Goal: Information Seeking & Learning: Learn about a topic

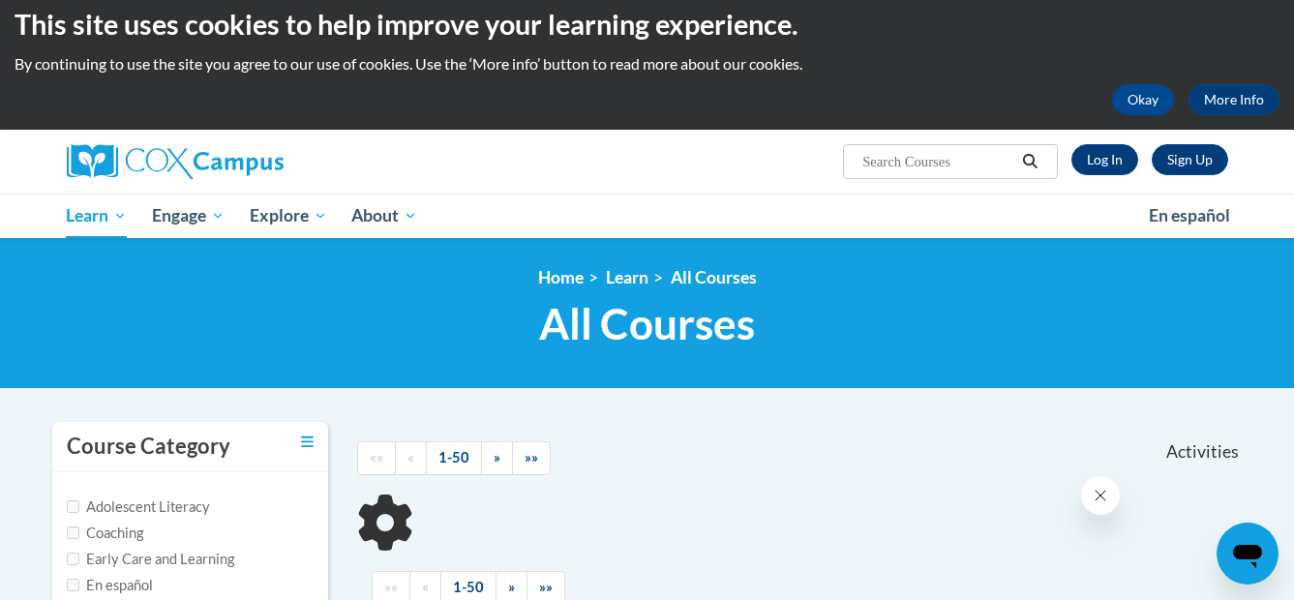
scroll to position [18, 0]
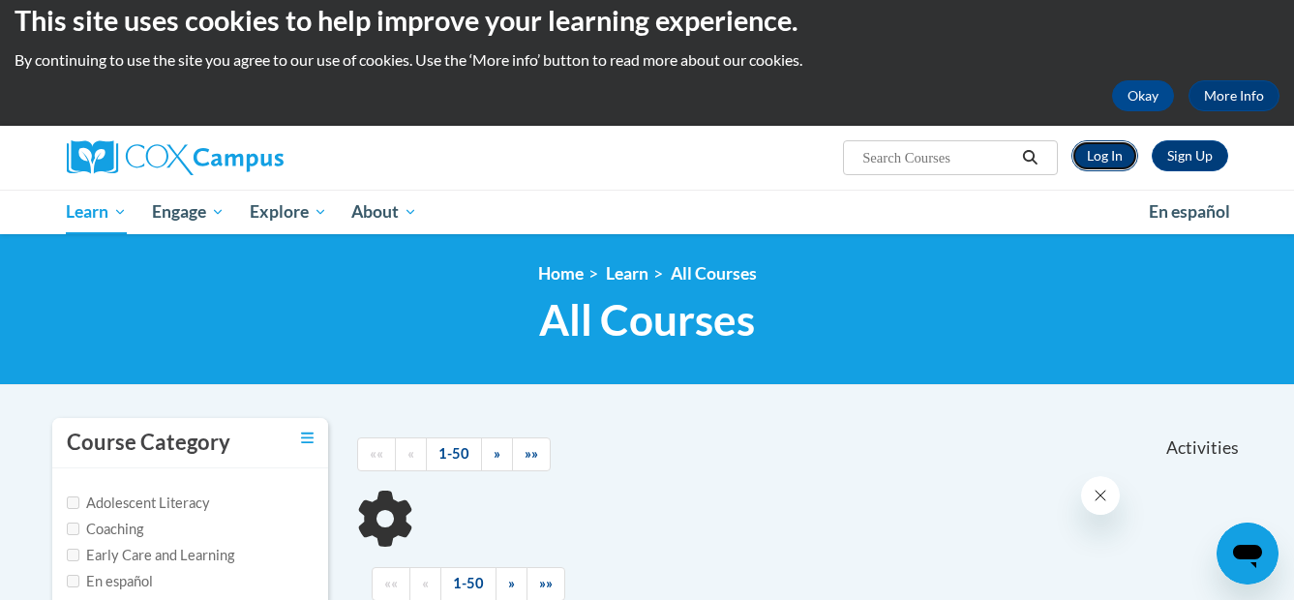
click at [1094, 145] on link "Log In" at bounding box center [1104, 155] width 67 height 31
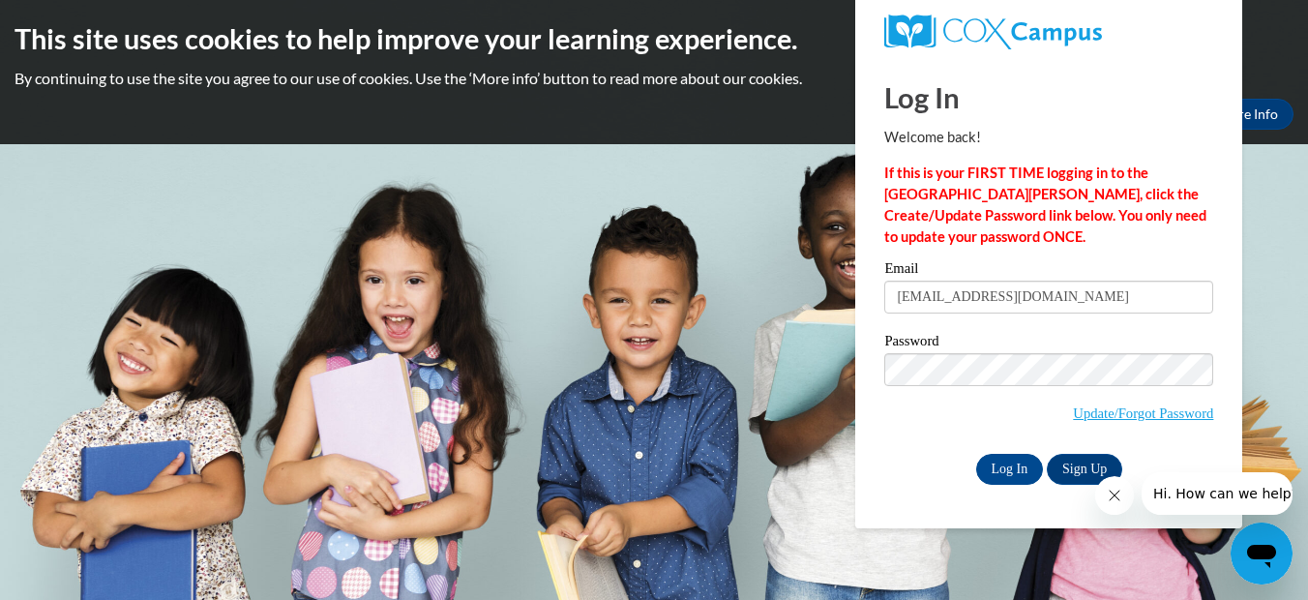
type input "esthertchr@att.net"
click at [1007, 466] on input "Log In" at bounding box center [1011, 469] width 68 height 31
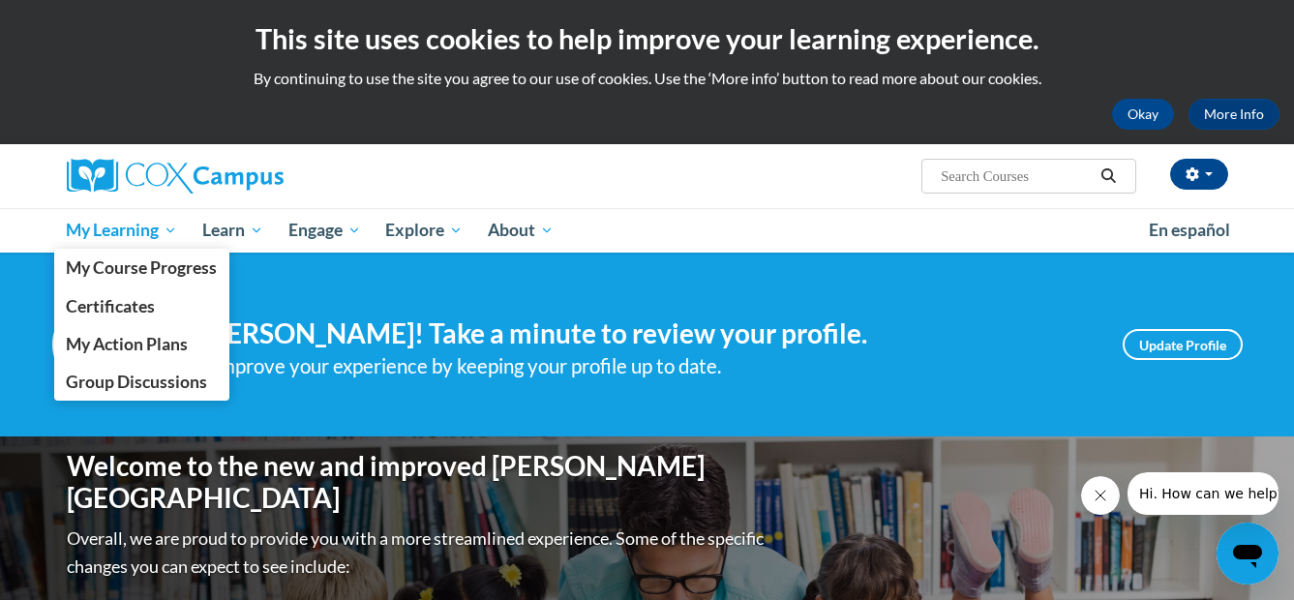
click at [158, 226] on span "My Learning" at bounding box center [121, 230] width 111 height 23
click at [130, 227] on span "My Learning" at bounding box center [121, 230] width 111 height 23
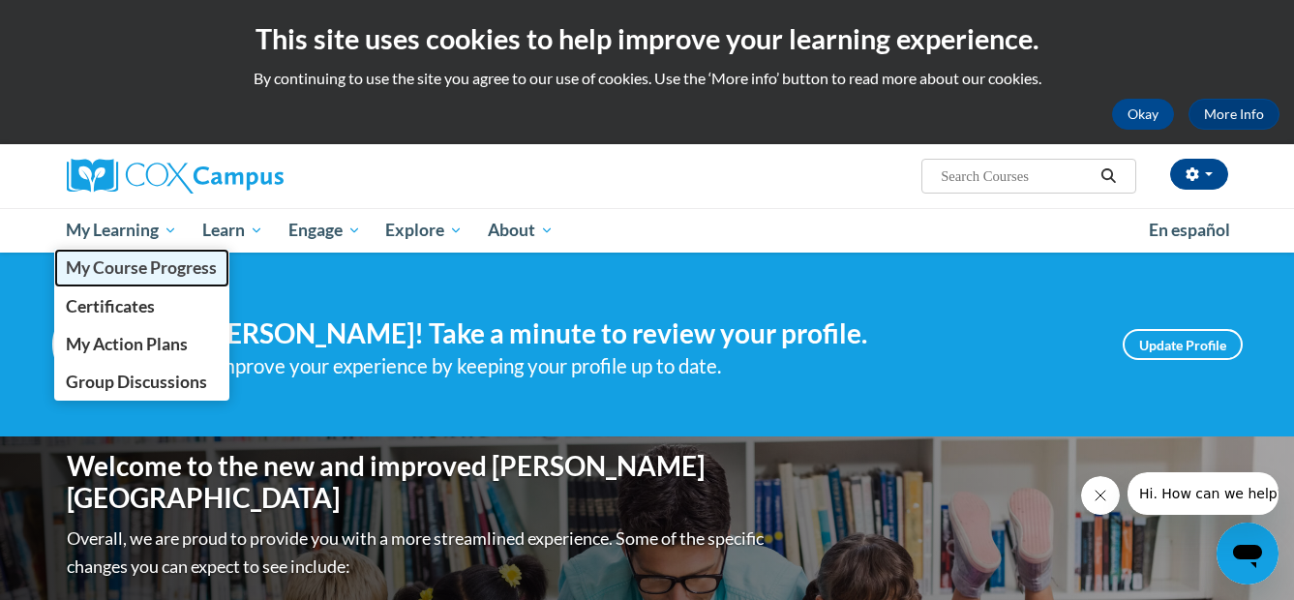
click at [99, 259] on span "My Course Progress" at bounding box center [141, 267] width 151 height 20
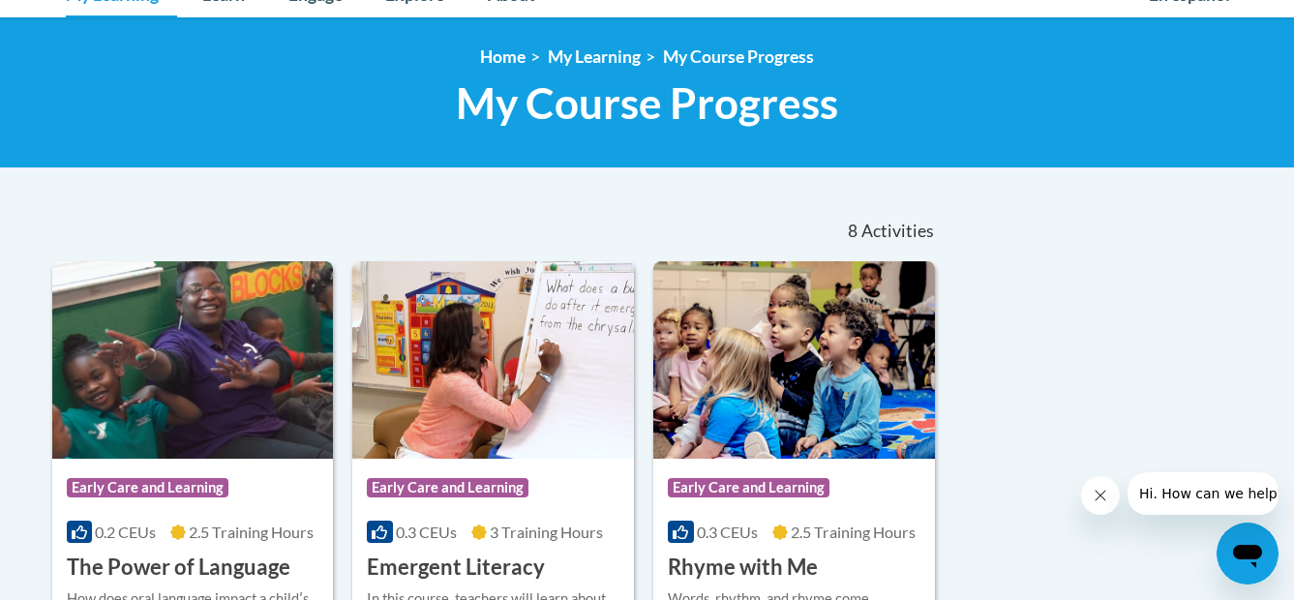
scroll to position [264, 0]
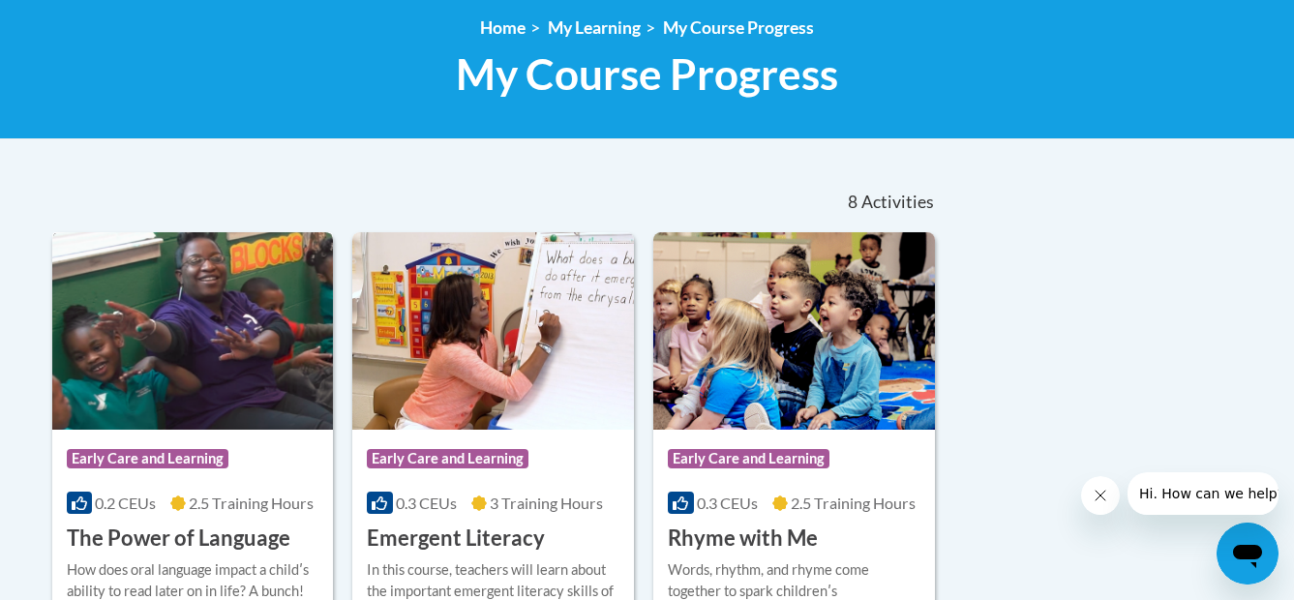
click at [182, 390] on img at bounding box center [193, 330] width 282 height 197
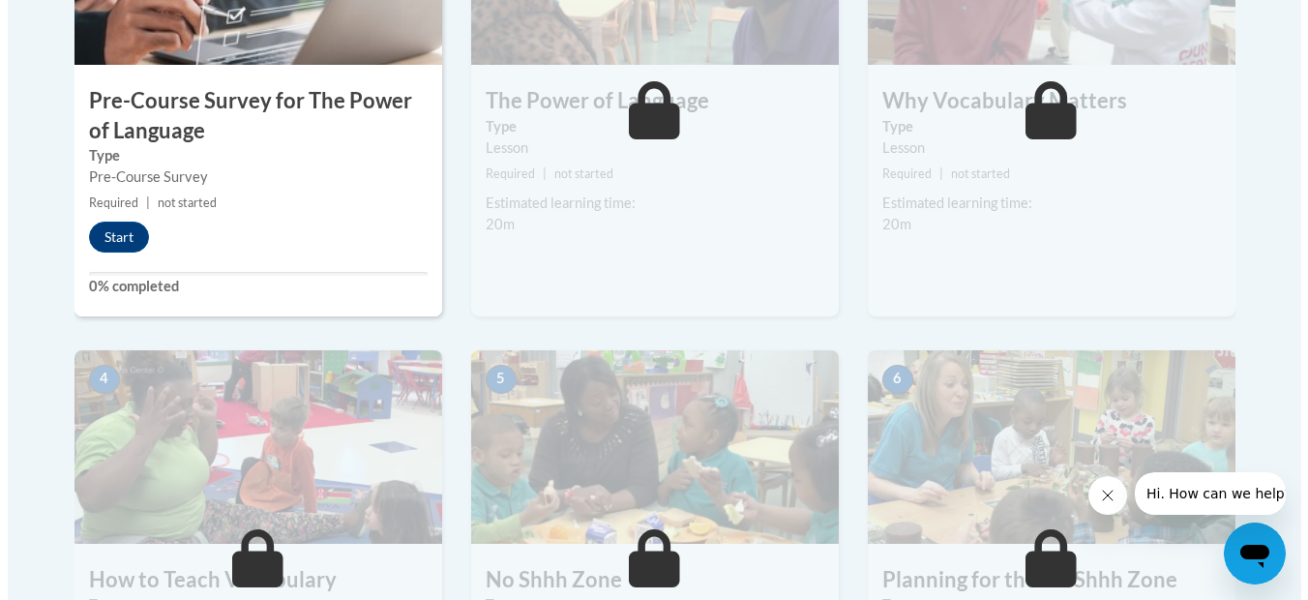
scroll to position [817, 0]
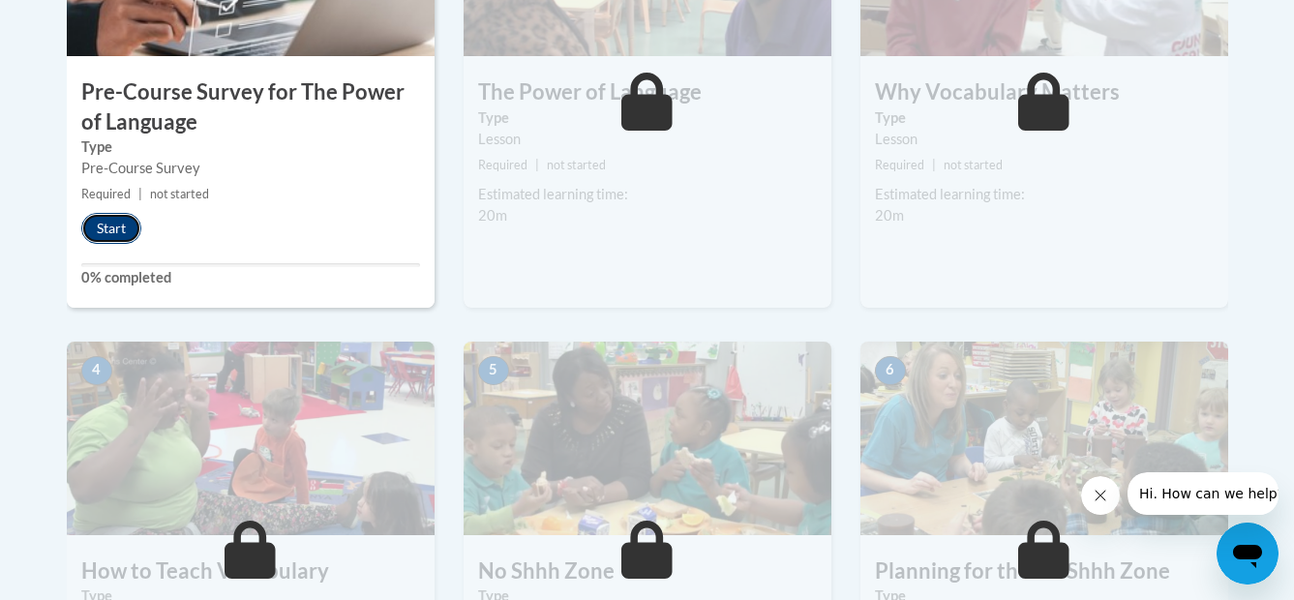
click at [104, 227] on button "Start" at bounding box center [111, 228] width 60 height 31
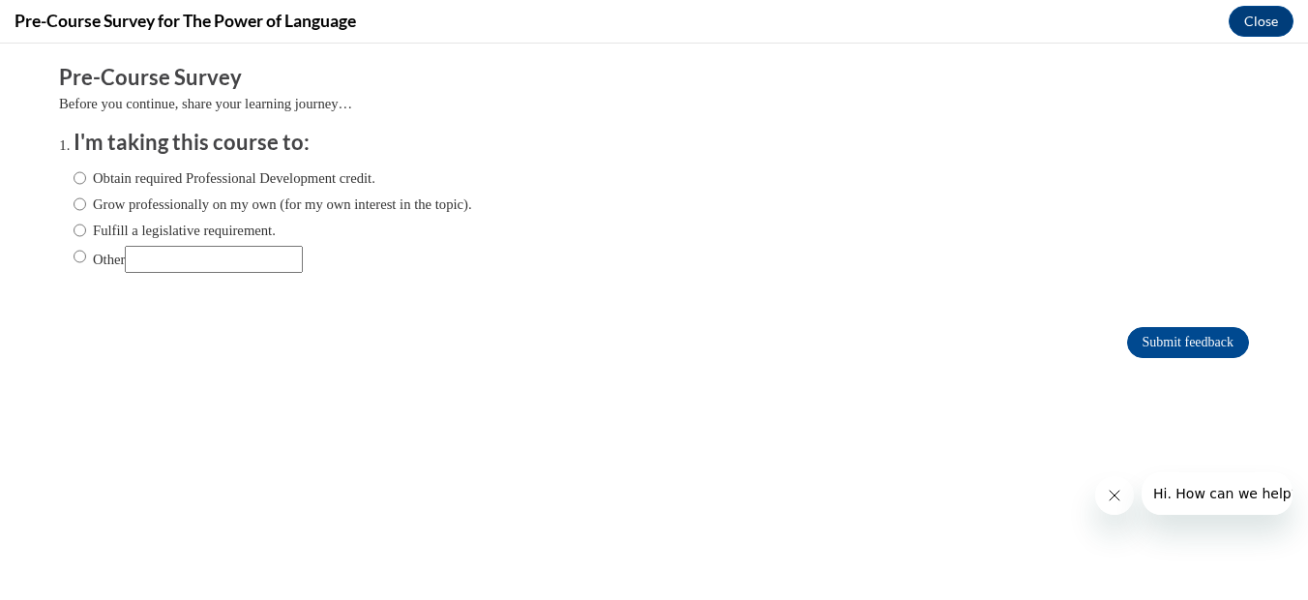
scroll to position [0, 0]
click at [74, 180] on input "Obtain required Professional Development credit." at bounding box center [80, 177] width 13 height 21
radio input "true"
drag, startPoint x: 1127, startPoint y: 339, endPoint x: 692, endPoint y: 349, distance: 434.7
click at [1127, 339] on input "Submit feedback" at bounding box center [1188, 342] width 122 height 31
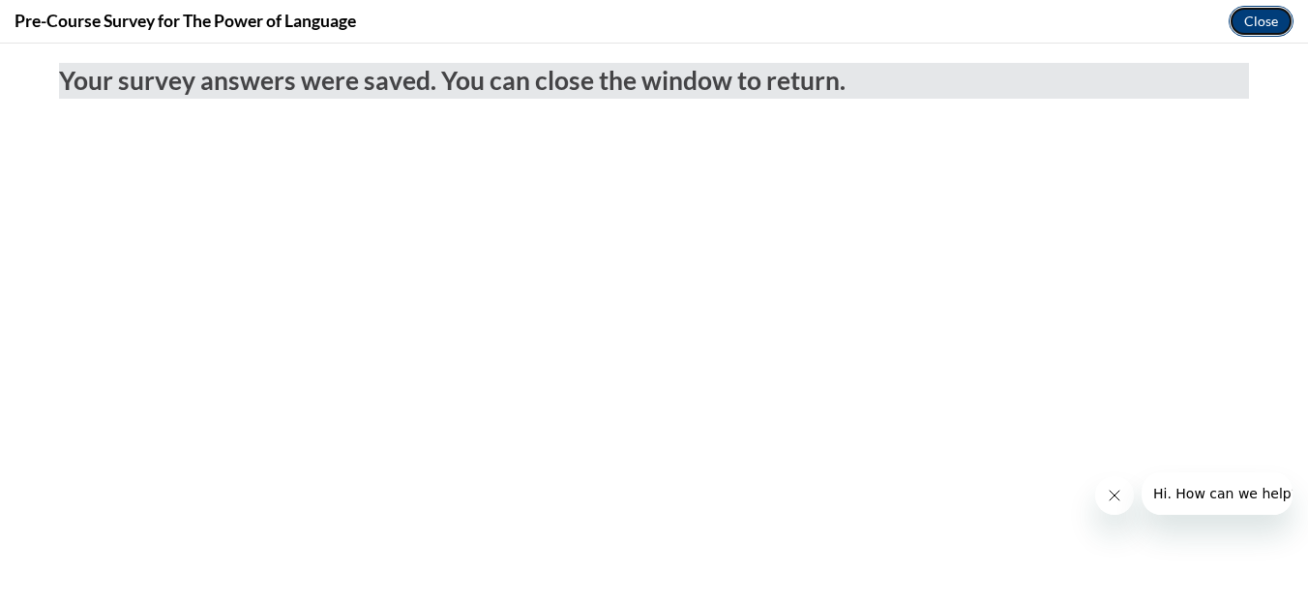
drag, startPoint x: 1247, startPoint y: 12, endPoint x: 229, endPoint y: 277, distance: 1052.1
click at [1247, 12] on button "Close" at bounding box center [1261, 21] width 65 height 31
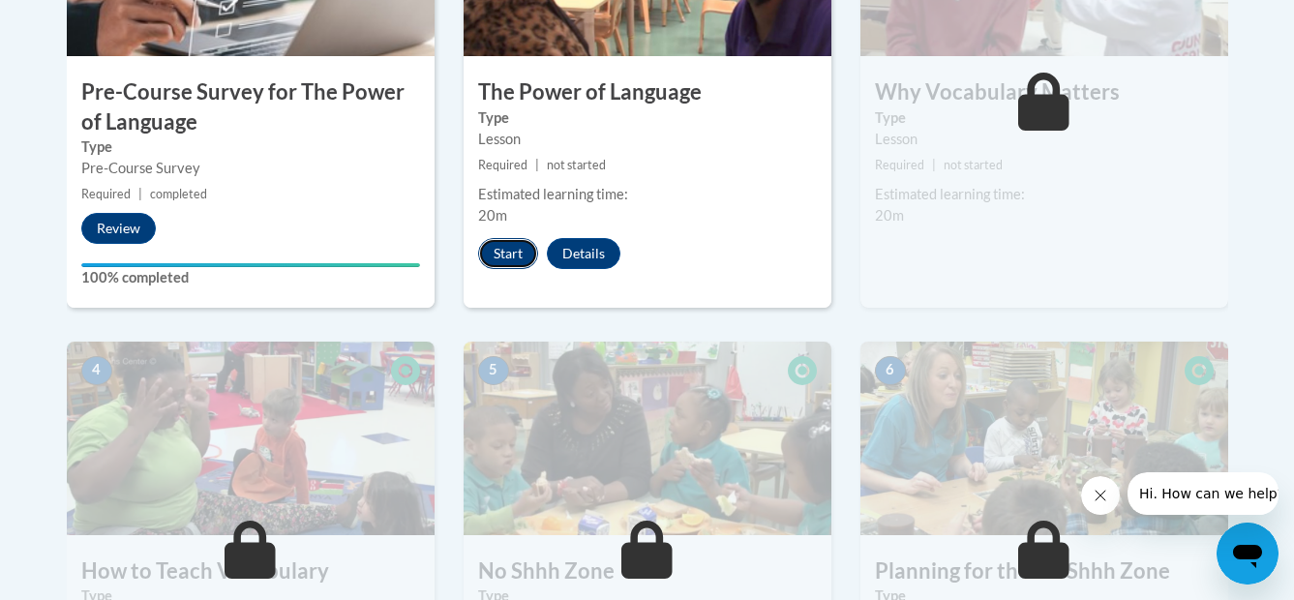
click at [509, 253] on button "Start" at bounding box center [508, 253] width 60 height 31
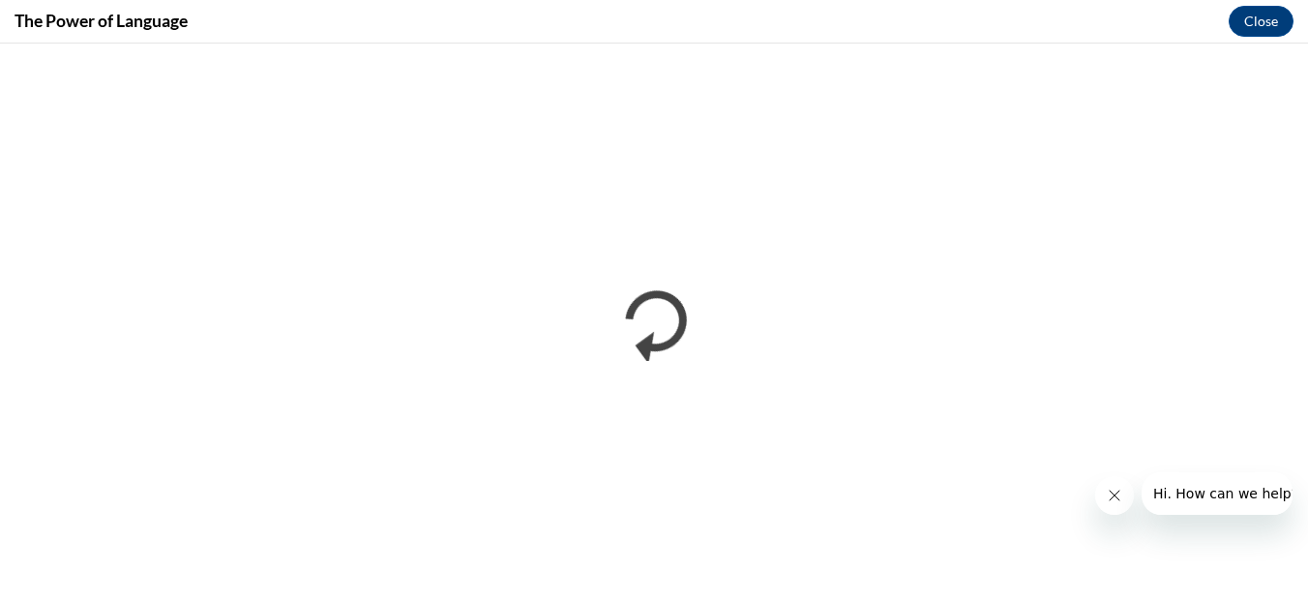
click at [1109, 483] on button "Close message from company" at bounding box center [1114, 495] width 39 height 39
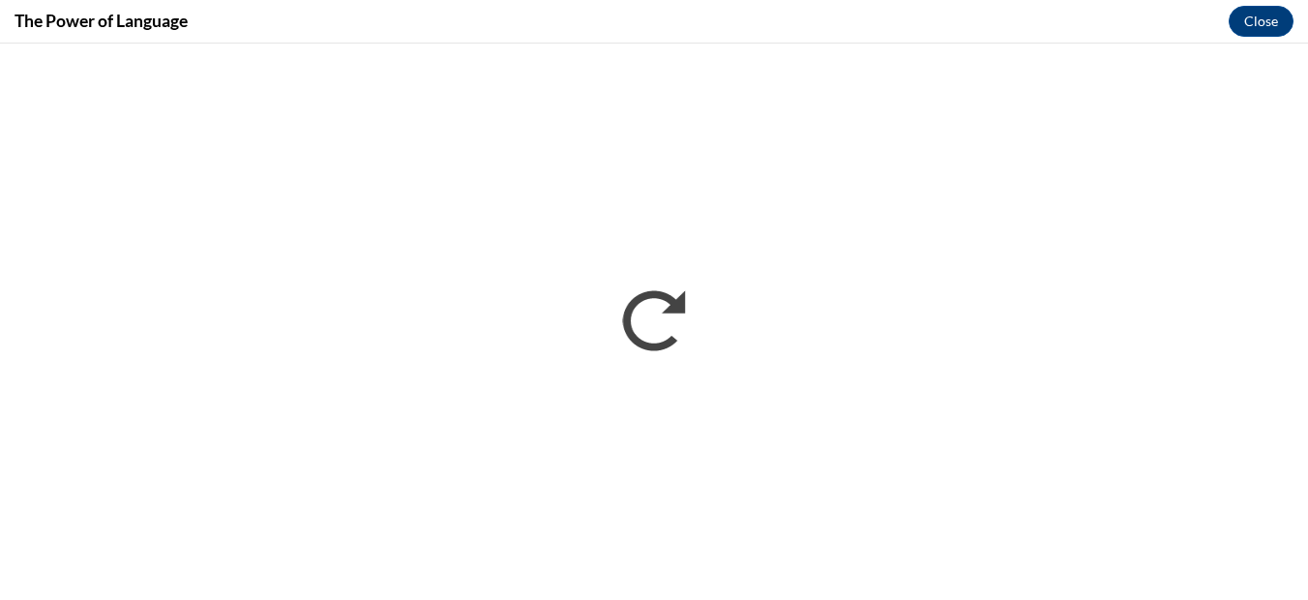
drag, startPoint x: 421, startPoint y: 56, endPoint x: 476, endPoint y: 100, distance: 70.3
click at [476, 100] on iframe "</div></body> </html>" at bounding box center [654, 322] width 1308 height 556
click at [367, 25] on div "The Power of Language Close" at bounding box center [654, 22] width 1308 height 44
click at [515, 18] on div "The Power of Language Close" at bounding box center [654, 22] width 1308 height 44
drag, startPoint x: 374, startPoint y: 9, endPoint x: 374, endPoint y: 32, distance: 23.2
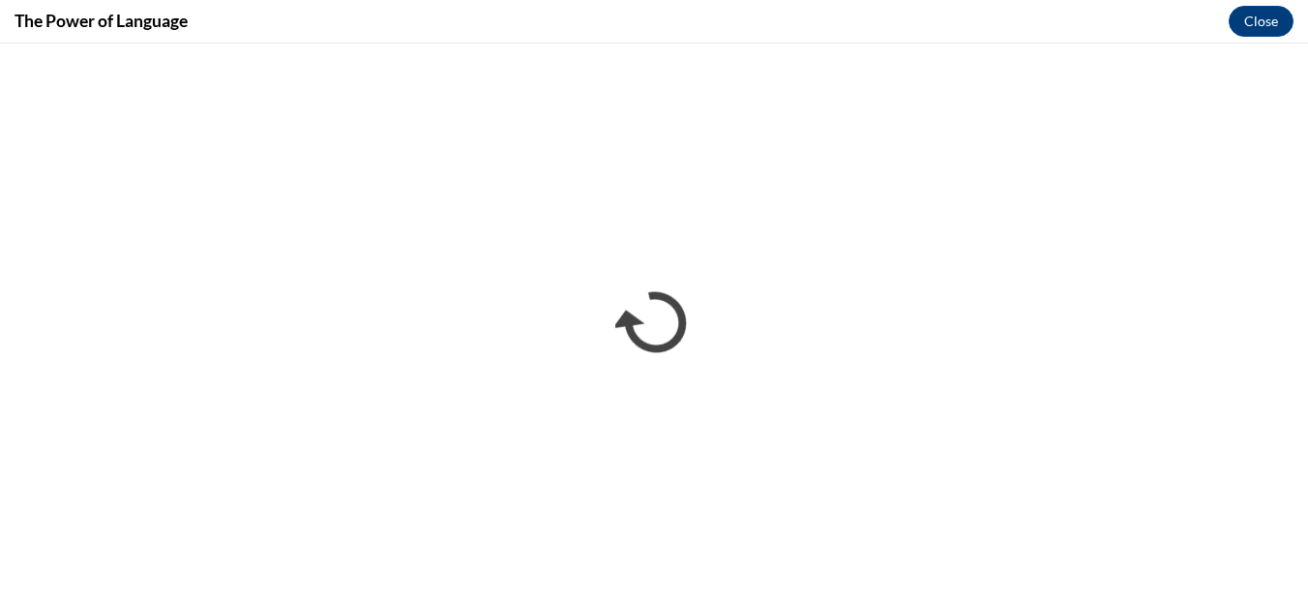
click at [374, 13] on div "The Power of Language Close" at bounding box center [654, 22] width 1308 height 44
drag, startPoint x: 397, startPoint y: 23, endPoint x: 373, endPoint y: 17, distance: 24.9
drag, startPoint x: 373, startPoint y: 17, endPoint x: 725, endPoint y: 30, distance: 352.5
click at [725, 30] on div "The Power of Language Close" at bounding box center [654, 22] width 1308 height 44
click at [905, 26] on div "The Power of Language Close" at bounding box center [654, 22] width 1308 height 44
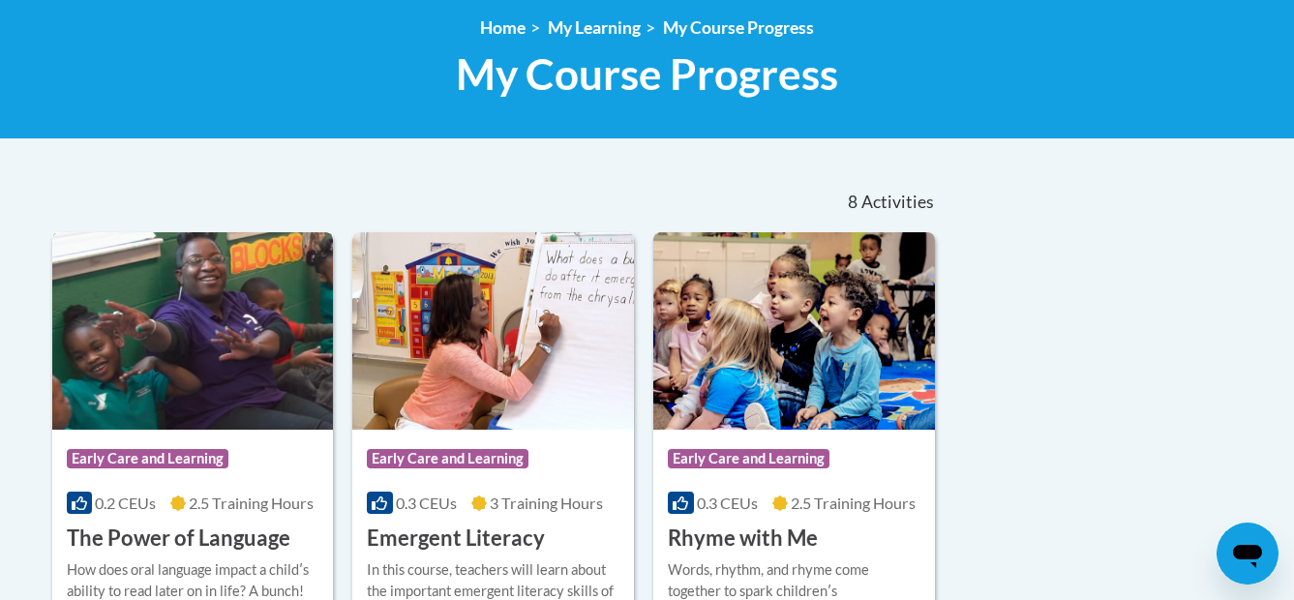
click at [195, 348] on img at bounding box center [193, 330] width 282 height 197
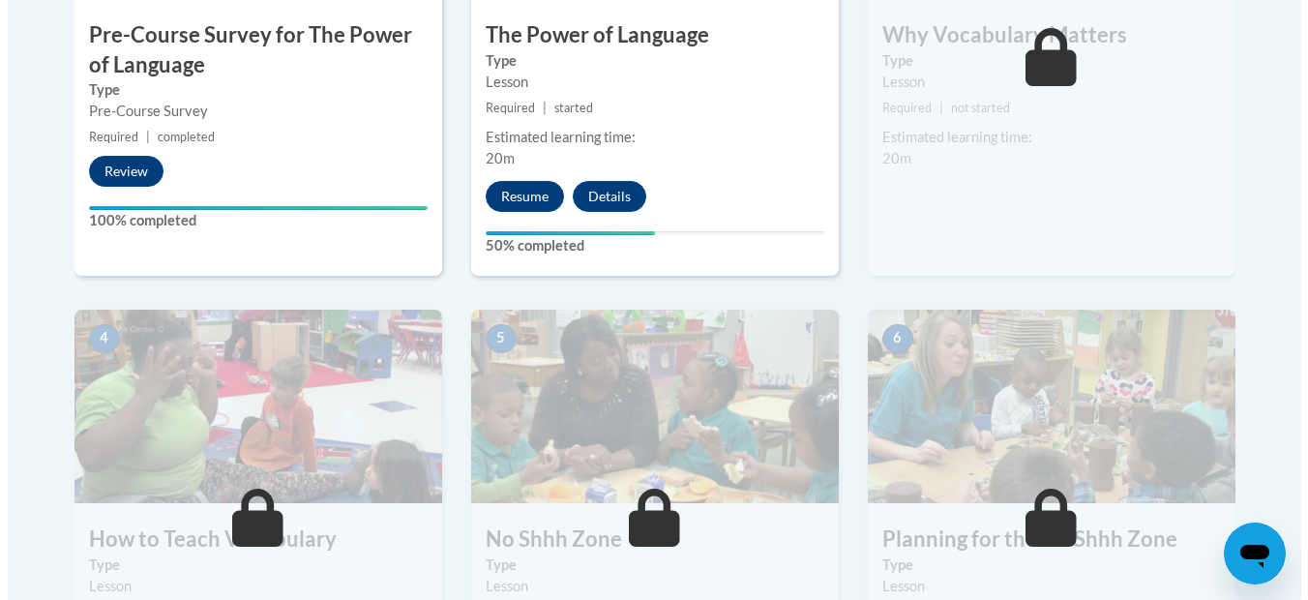
scroll to position [869, 0]
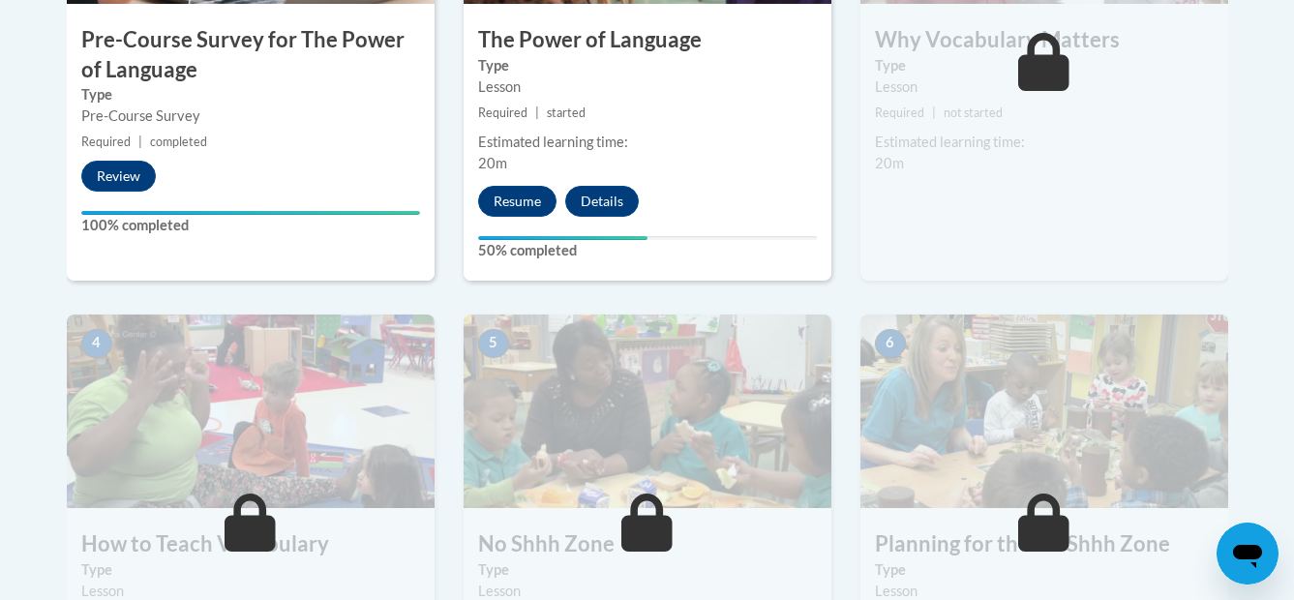
click at [563, 112] on span "started" at bounding box center [566, 112] width 39 height 15
click at [510, 199] on button "Resume" at bounding box center [517, 201] width 78 height 31
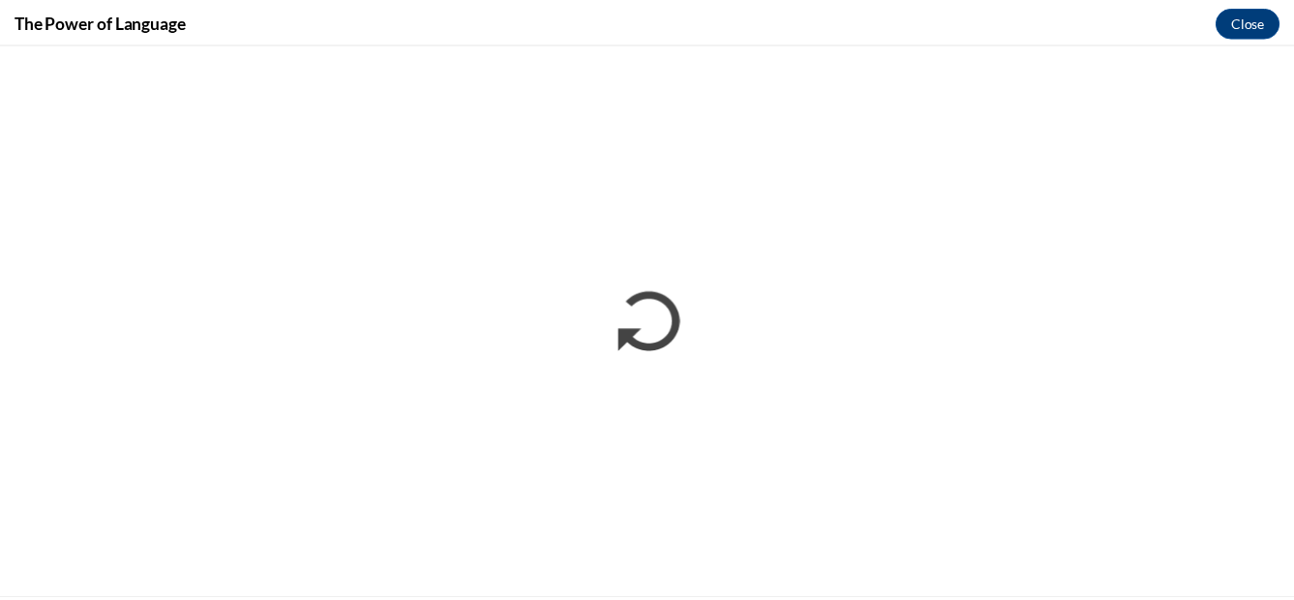
scroll to position [0, 0]
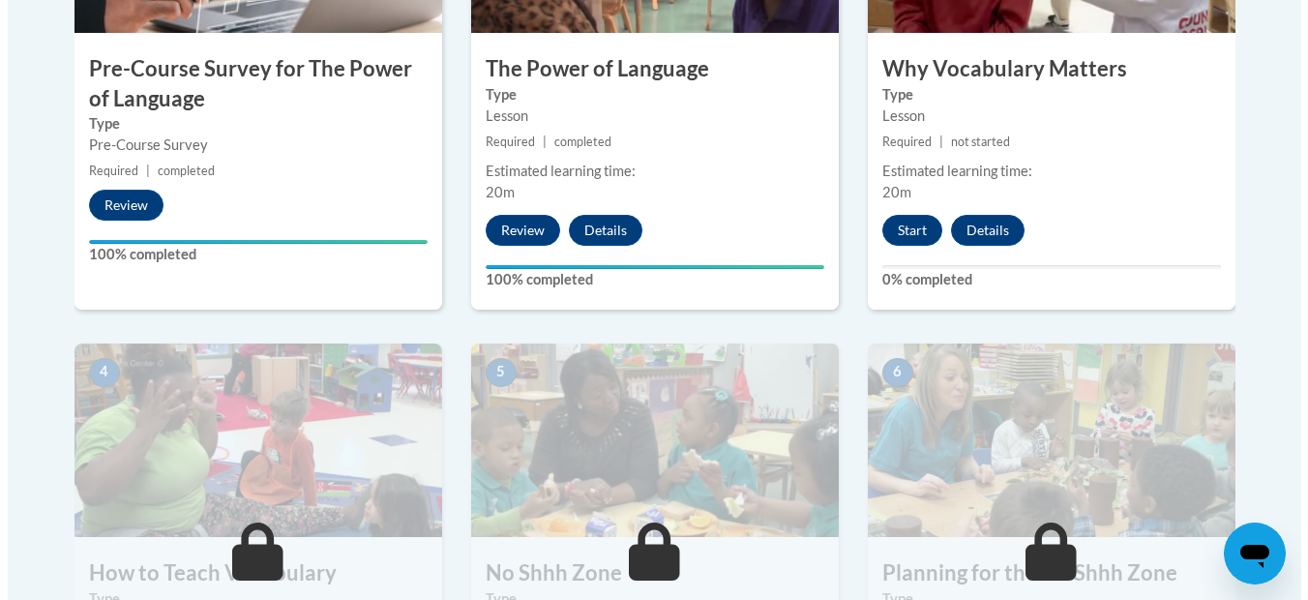
scroll to position [762, 0]
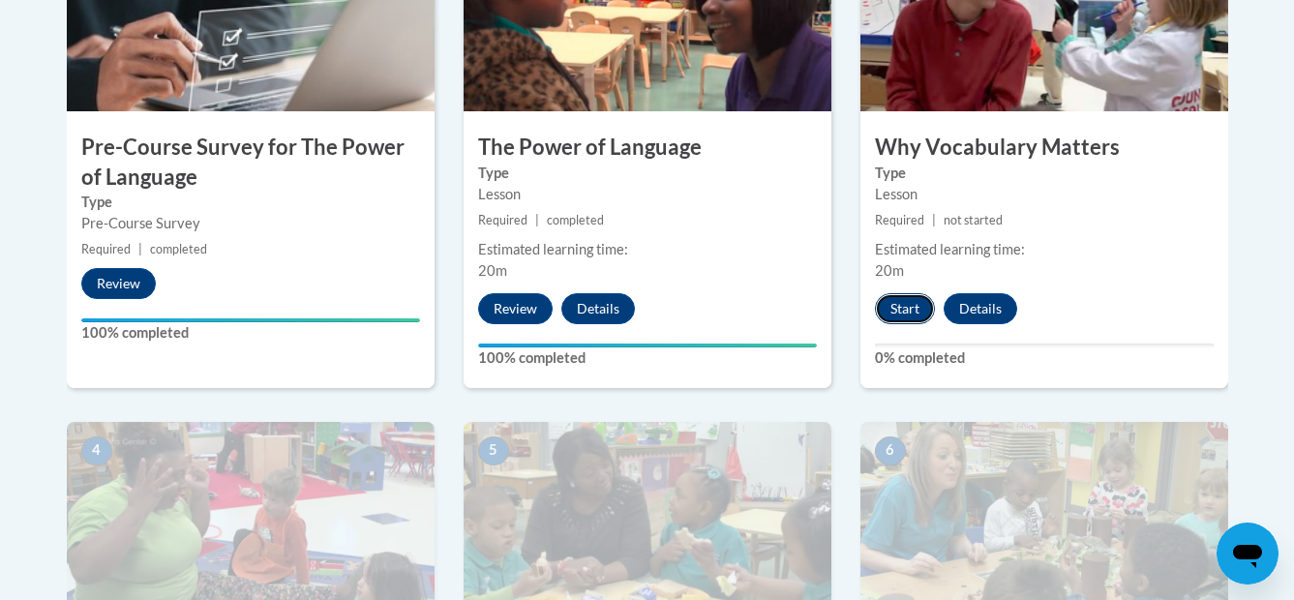
click at [904, 304] on button "Start" at bounding box center [905, 308] width 60 height 31
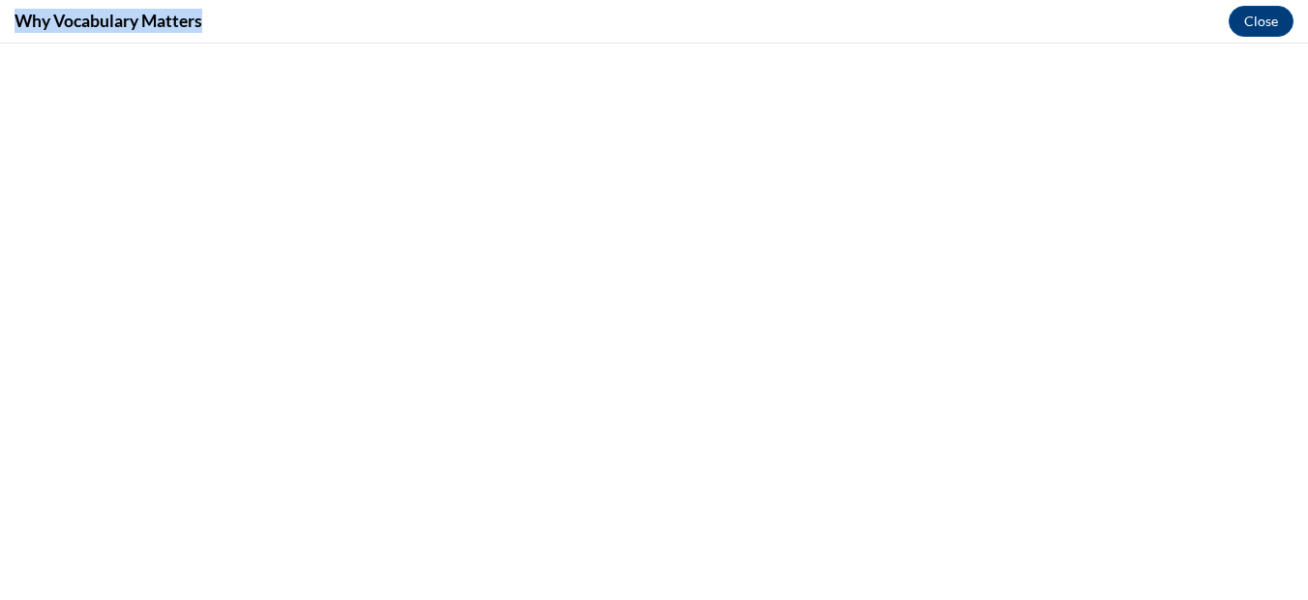
drag, startPoint x: 15, startPoint y: 18, endPoint x: 212, endPoint y: 18, distance: 197.4
click at [212, 18] on div "Why Vocabulary Matters Close" at bounding box center [654, 22] width 1308 height 44
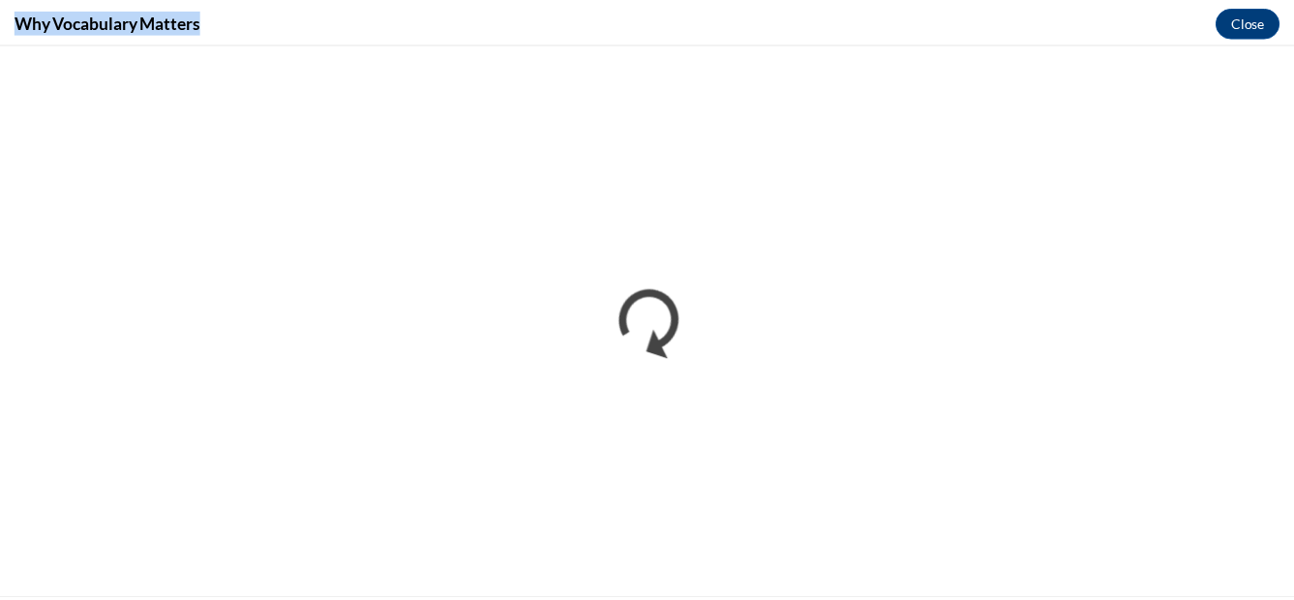
scroll to position [0, 0]
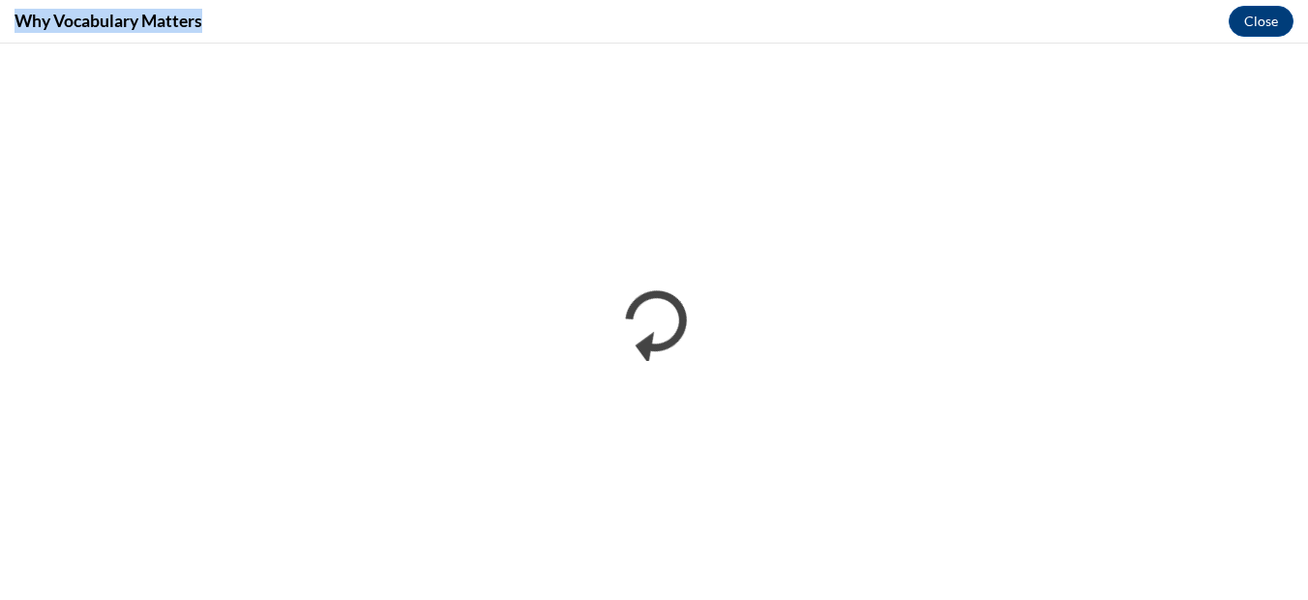
copy h4 "Why Vocabulary Matters"
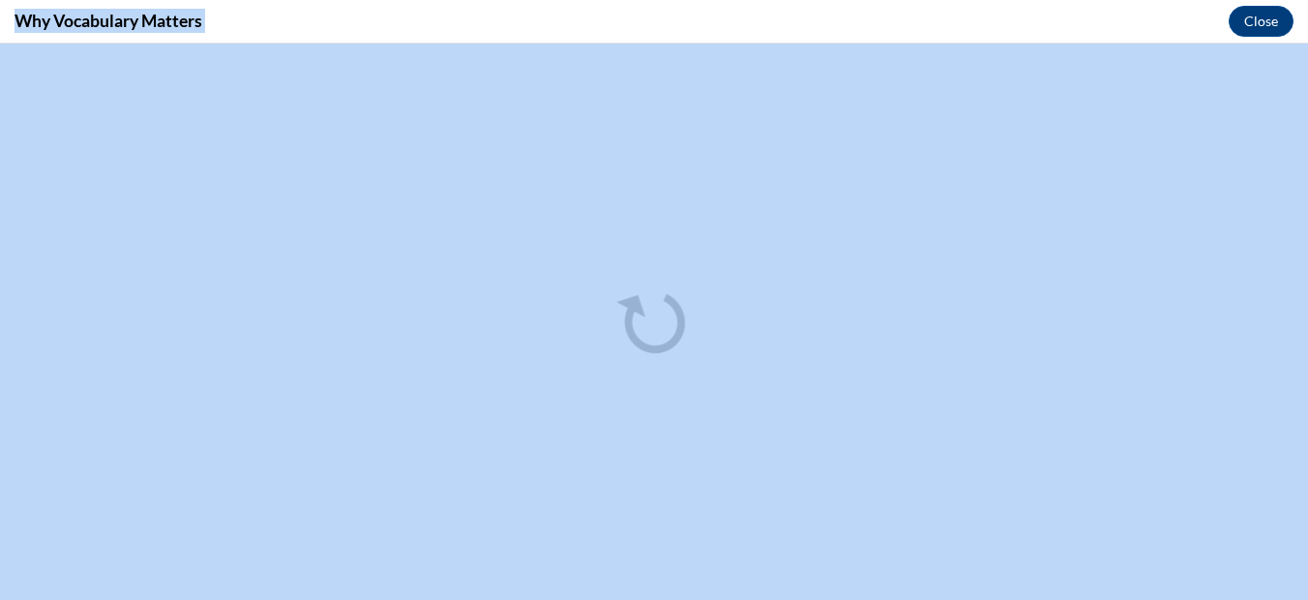
drag, startPoint x: 949, startPoint y: 22, endPoint x: 502, endPoint y: 29, distance: 447.2
click at [502, 29] on div "Why Vocabulary Matters Close" at bounding box center [654, 22] width 1308 height 44
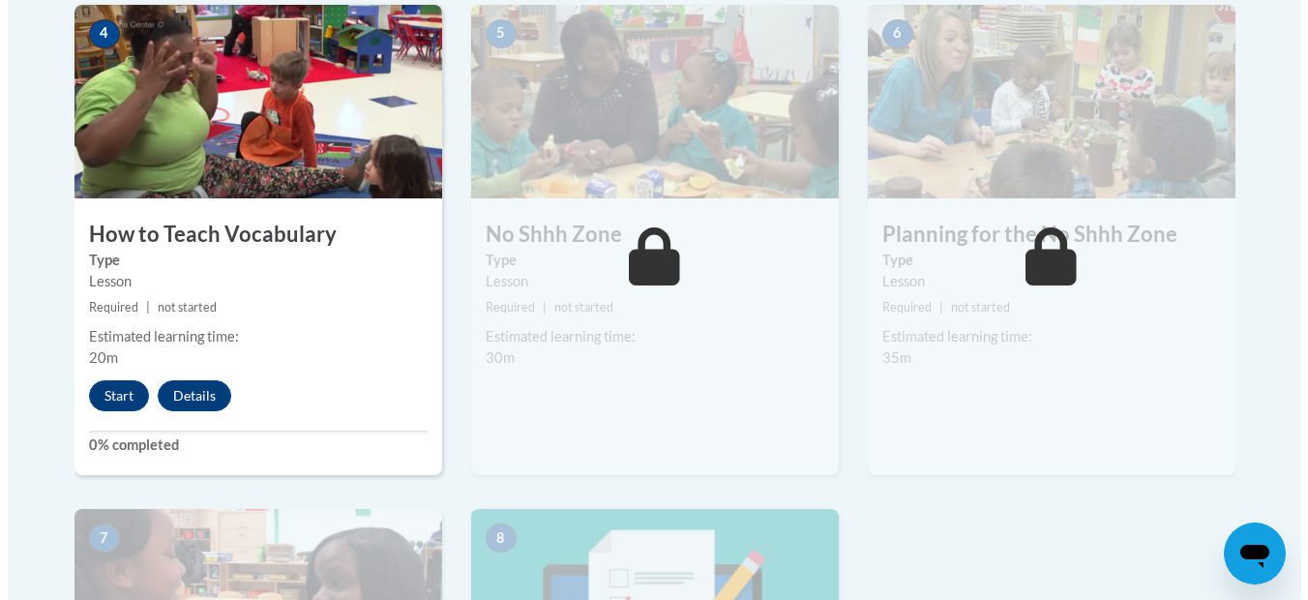
scroll to position [1192, 0]
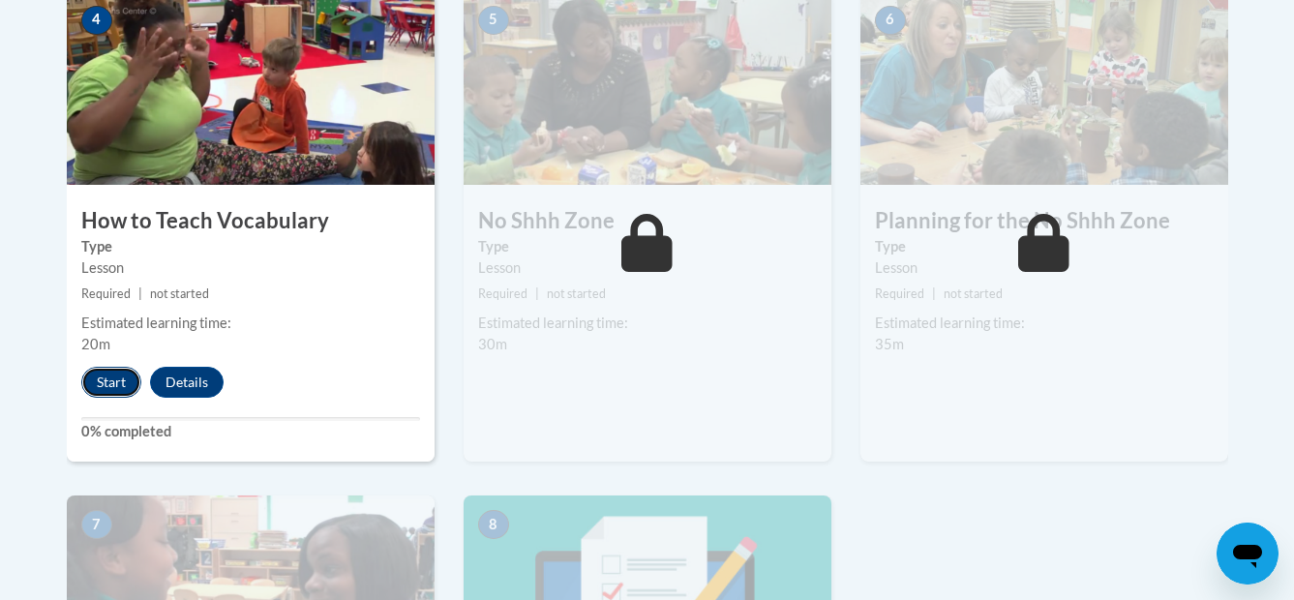
click at [104, 382] on button "Start" at bounding box center [111, 382] width 60 height 31
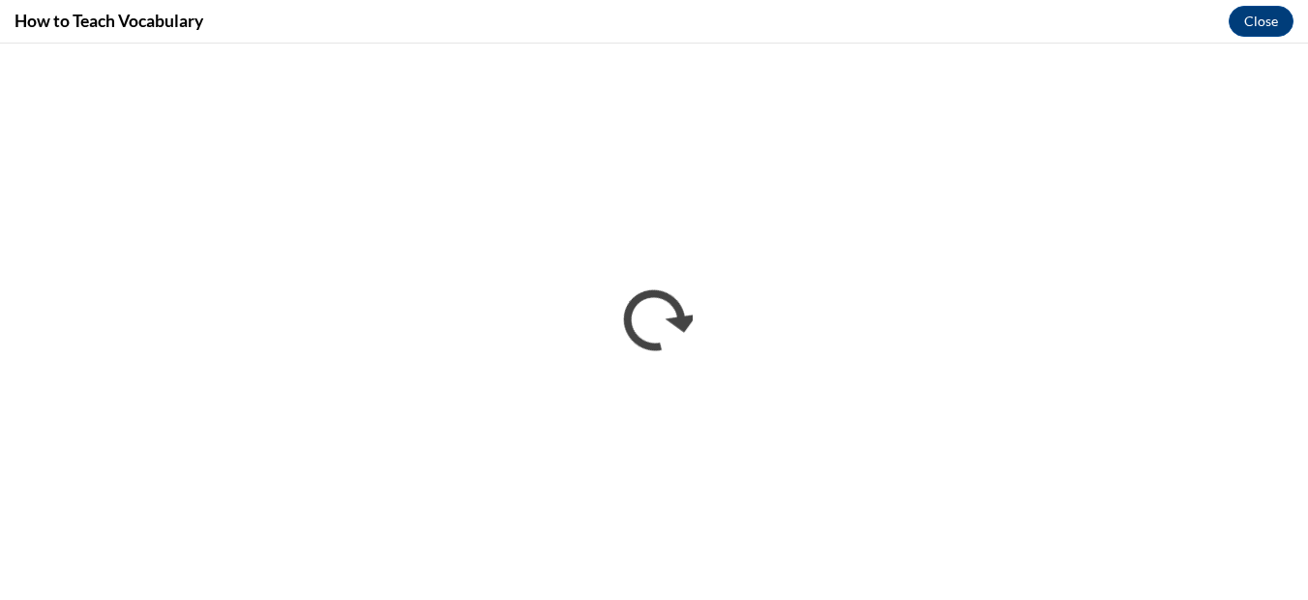
scroll to position [0, 0]
click at [209, 23] on div "How to Teach Vocabulary Close" at bounding box center [654, 22] width 1308 height 44
drag, startPoint x: 210, startPoint y: 20, endPoint x: 197, endPoint y: 15, distance: 13.9
click at [208, 19] on div "How to Teach Vocabulary Close" at bounding box center [654, 22] width 1308 height 44
click at [197, 15] on h4 "How to Teach Vocabulary" at bounding box center [109, 21] width 189 height 24
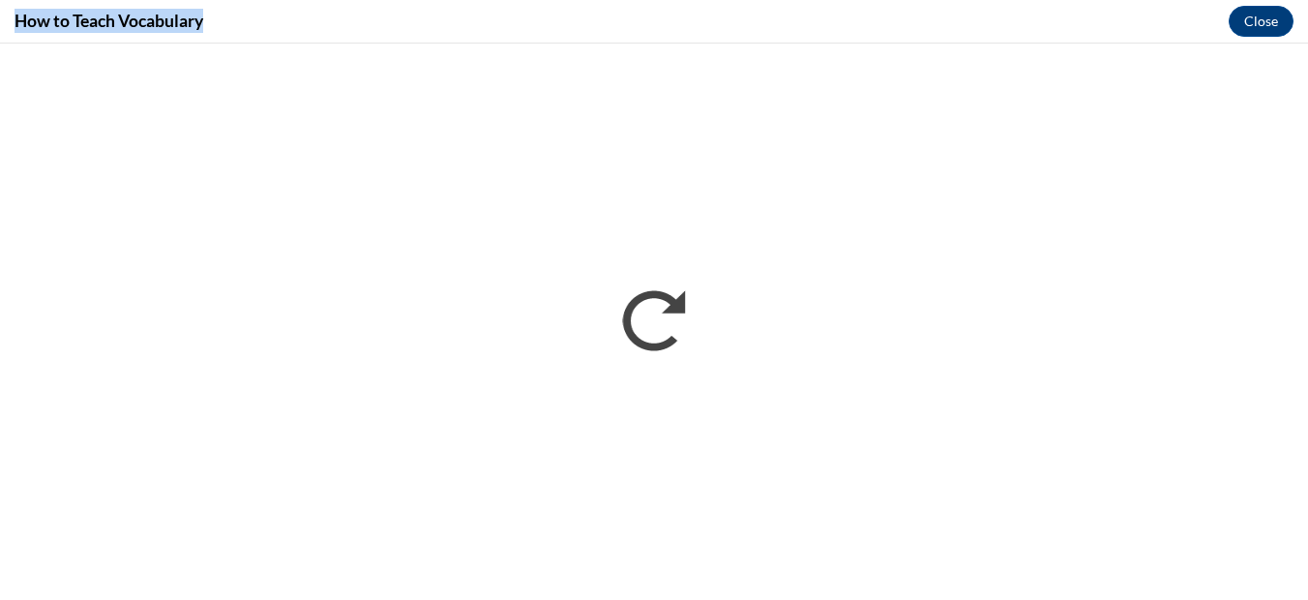
drag, startPoint x: 13, startPoint y: 16, endPoint x: 207, endPoint y: 12, distance: 194.6
click at [207, 12] on div "How to Teach Vocabulary Close" at bounding box center [654, 22] width 1308 height 44
copy h4 "How to Teach Vocabulary"
click at [716, 33] on div "How to Teach Vocabulary Close" at bounding box center [654, 22] width 1308 height 44
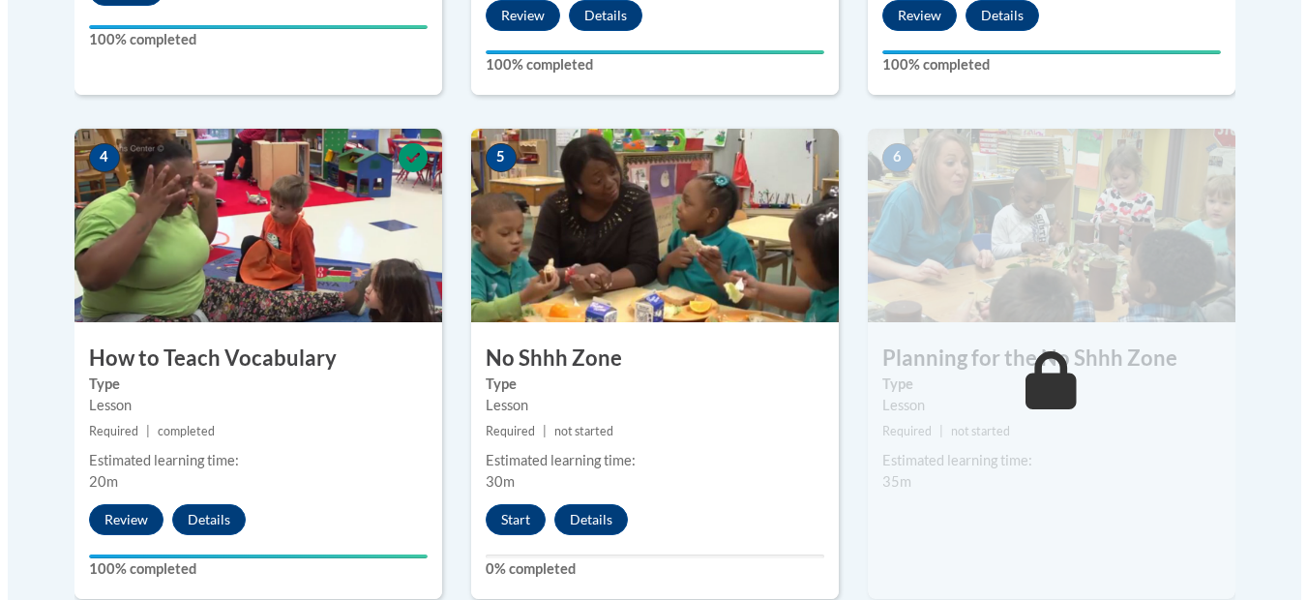
scroll to position [1064, 0]
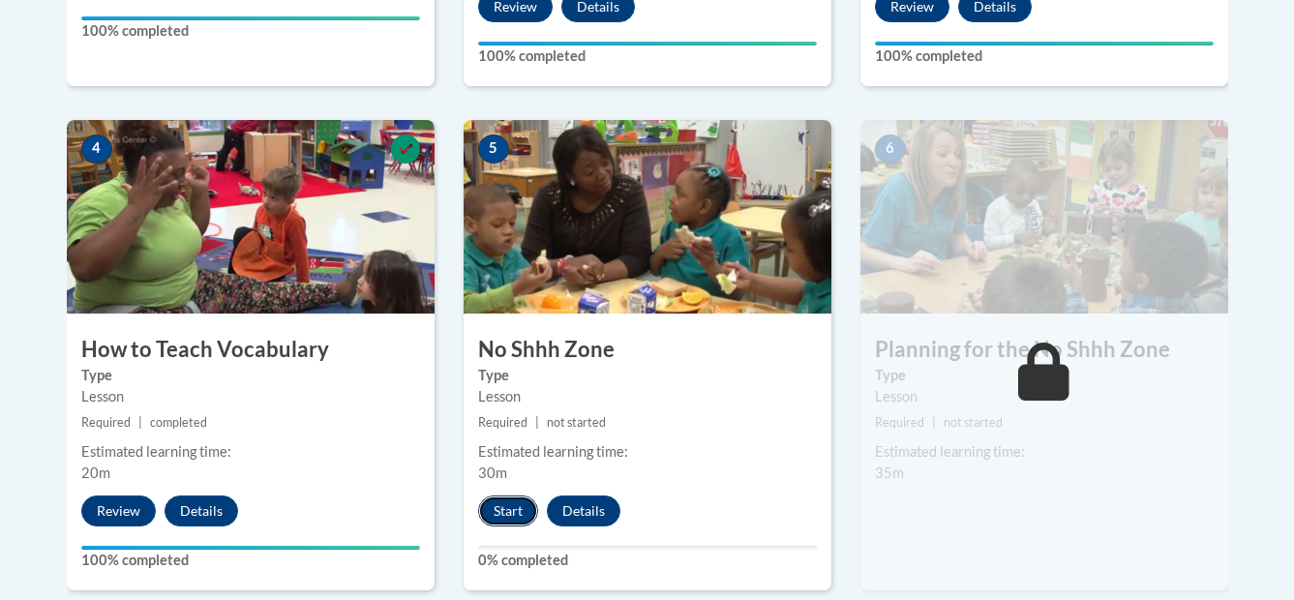
click at [496, 511] on button "Start" at bounding box center [508, 511] width 60 height 31
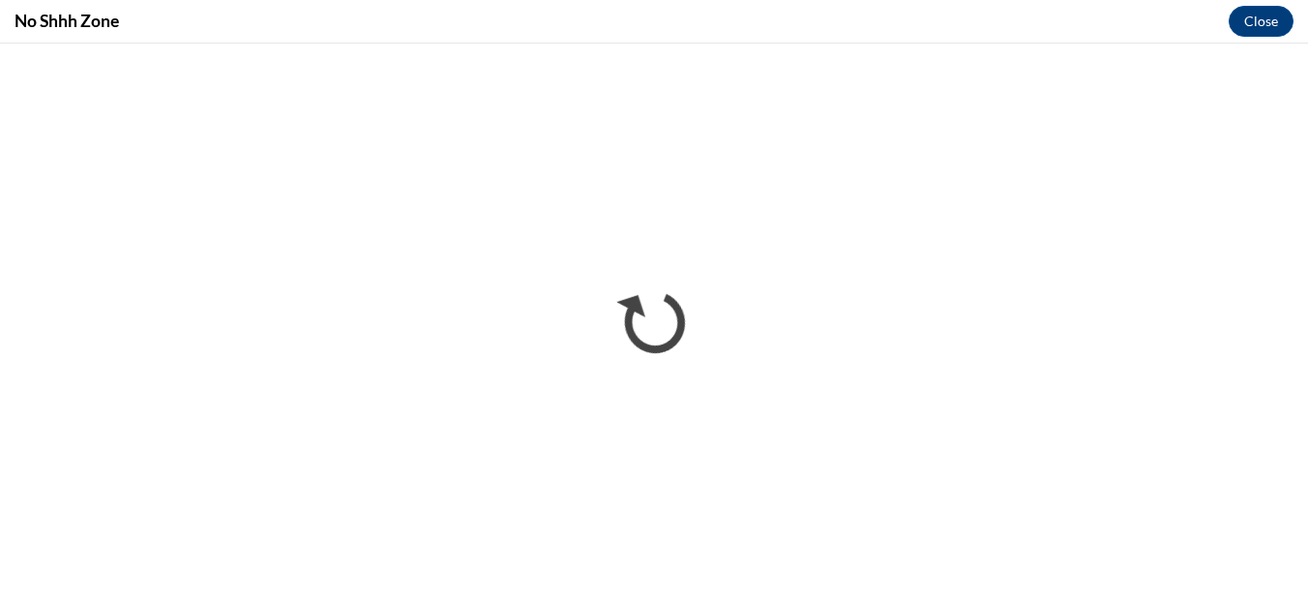
scroll to position [0, 0]
